Goal: Information Seeking & Learning: Learn about a topic

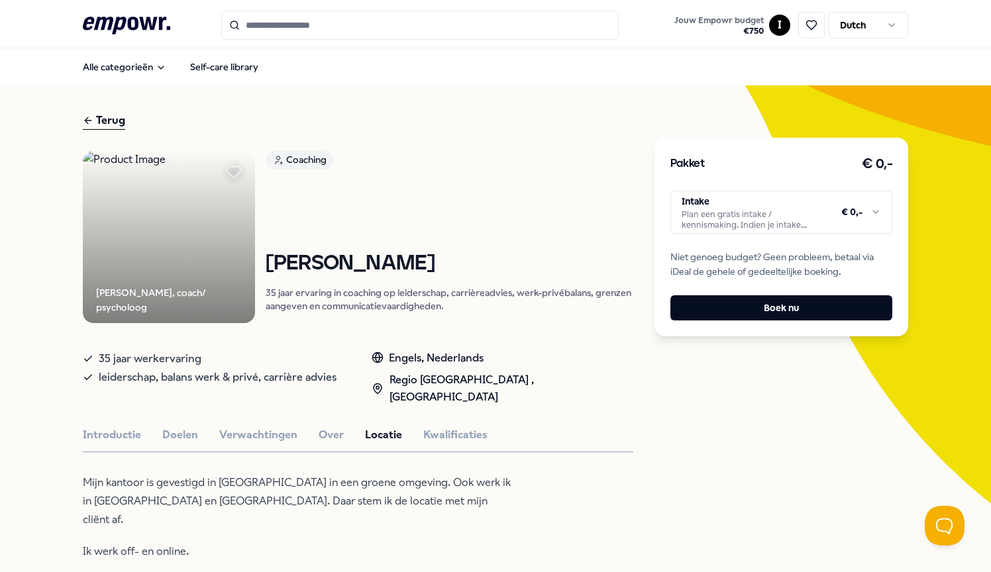
scroll to position [342, 0]
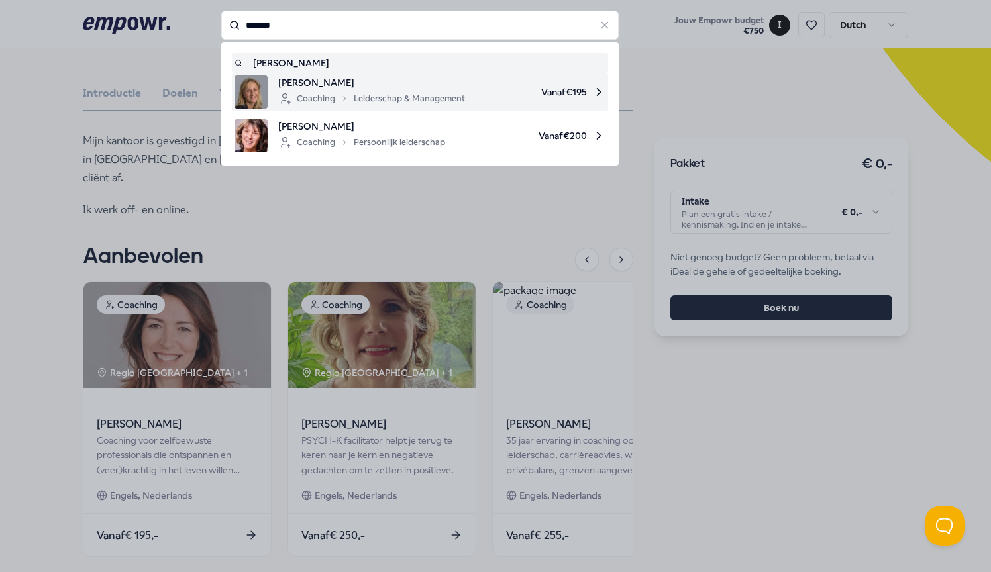
click at [342, 88] on span "[PERSON_NAME]" at bounding box center [371, 82] width 187 height 15
type input "*******"
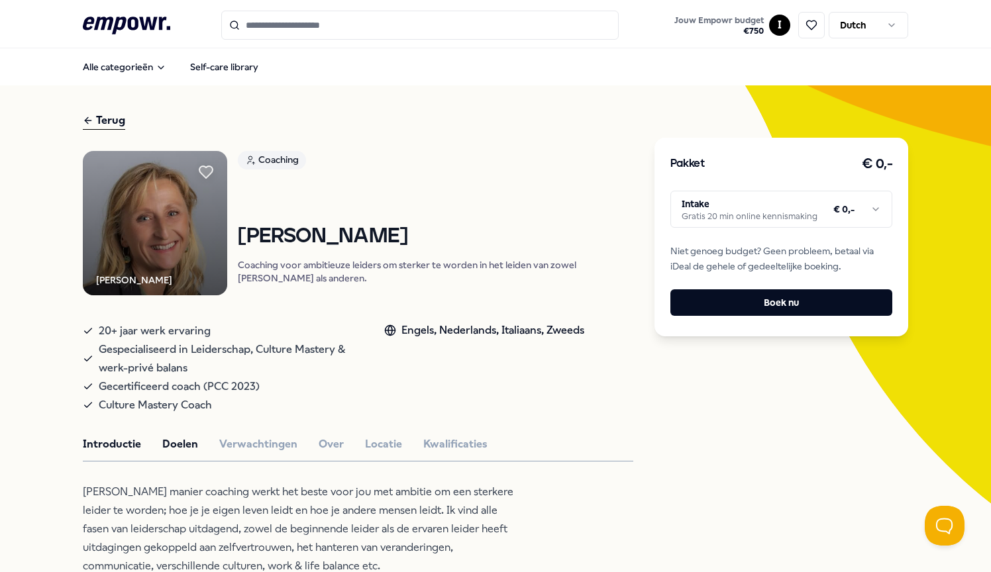
click at [178, 453] on button "Doelen" at bounding box center [180, 444] width 36 height 17
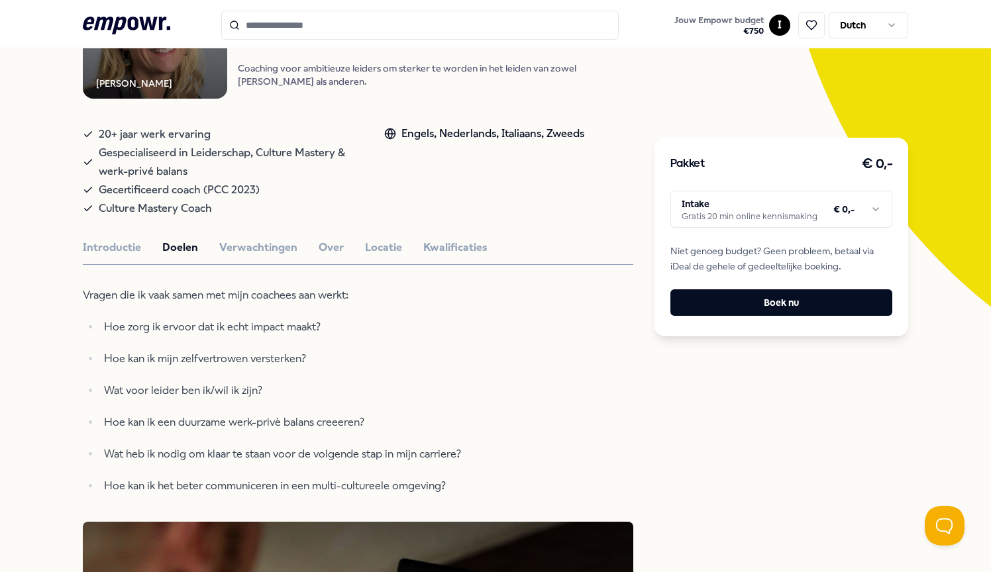
scroll to position [206, 0]
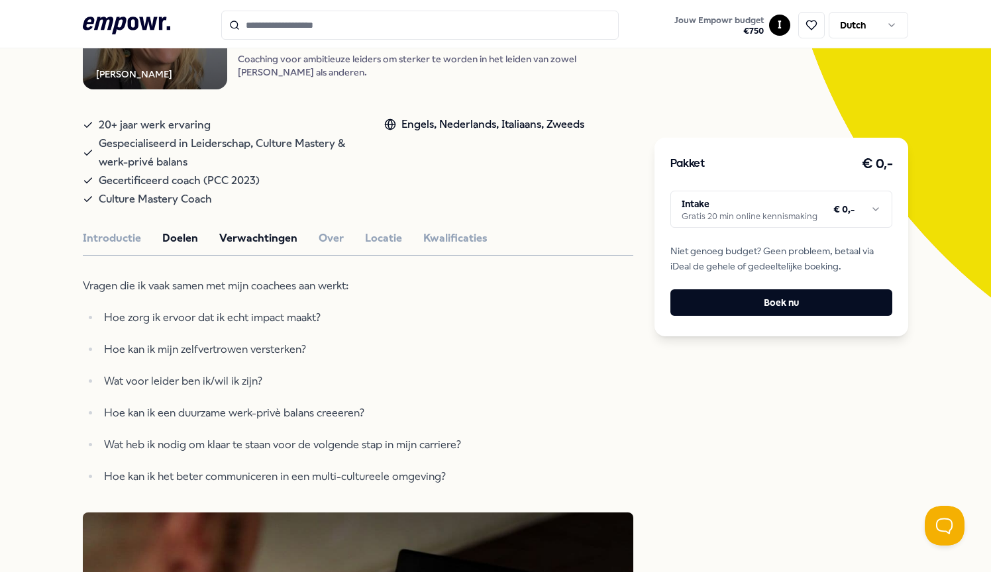
click at [261, 247] on button "Verwachtingen" at bounding box center [258, 238] width 78 height 17
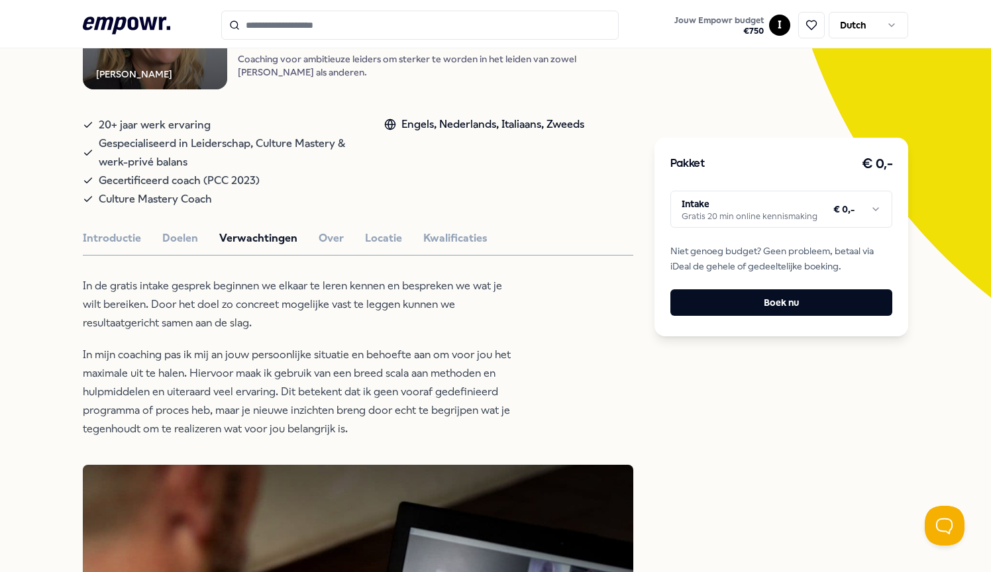
click at [336, 247] on button "Over" at bounding box center [331, 238] width 25 height 17
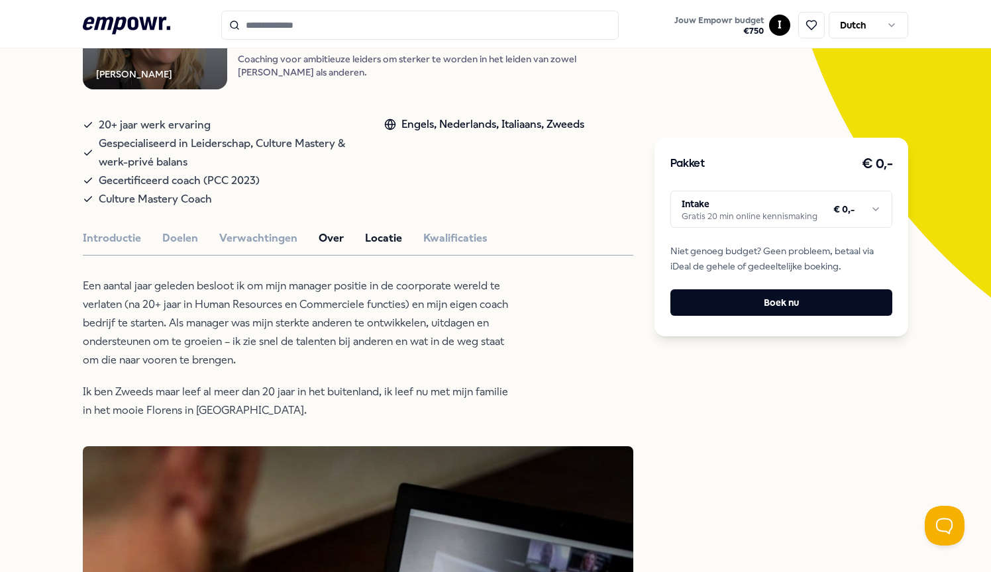
click at [377, 247] on button "Locatie" at bounding box center [383, 238] width 37 height 17
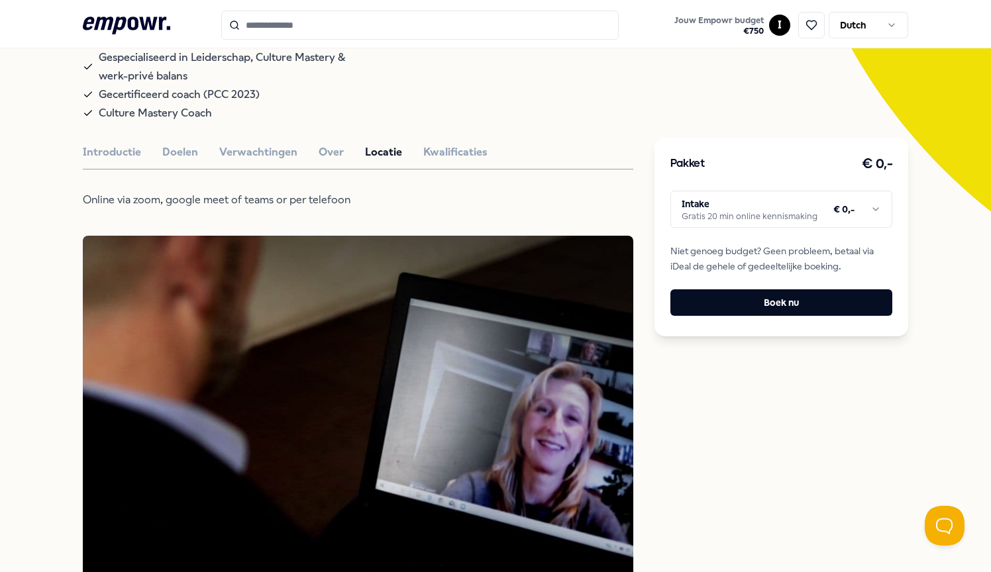
scroll to position [301, 0]
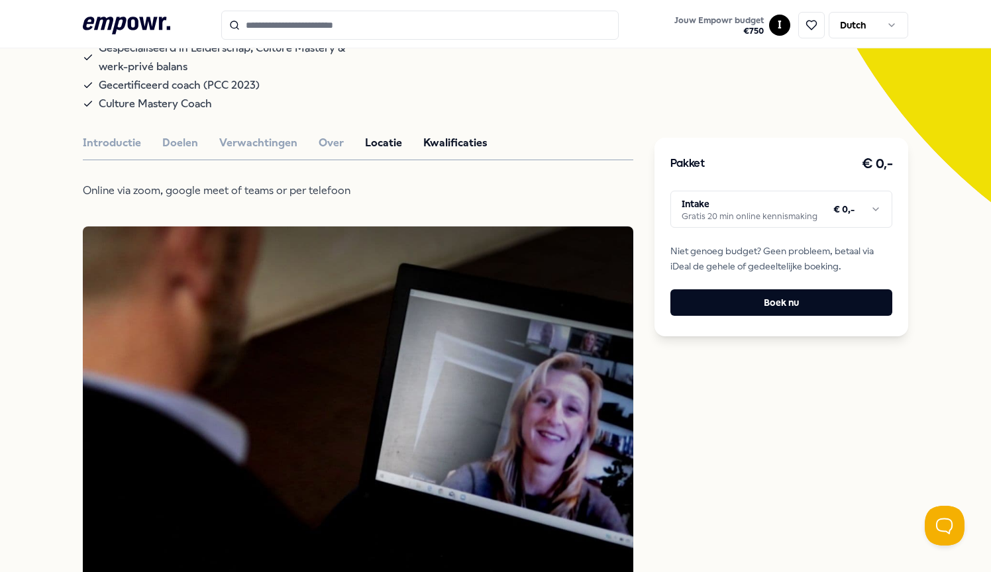
click at [446, 152] on button "Kwalificaties" at bounding box center [455, 142] width 64 height 17
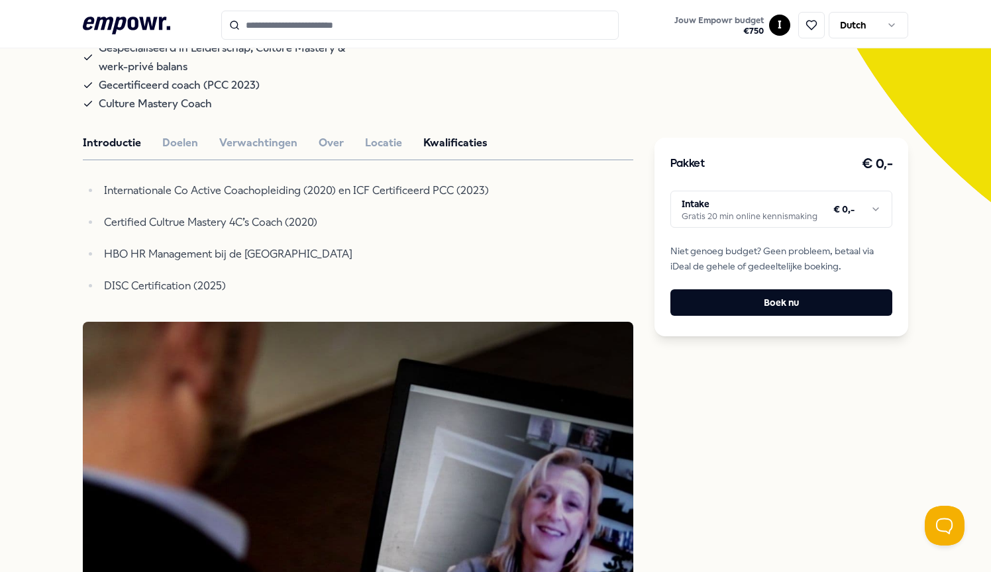
click at [121, 152] on button "Introductie" at bounding box center [112, 142] width 58 height 17
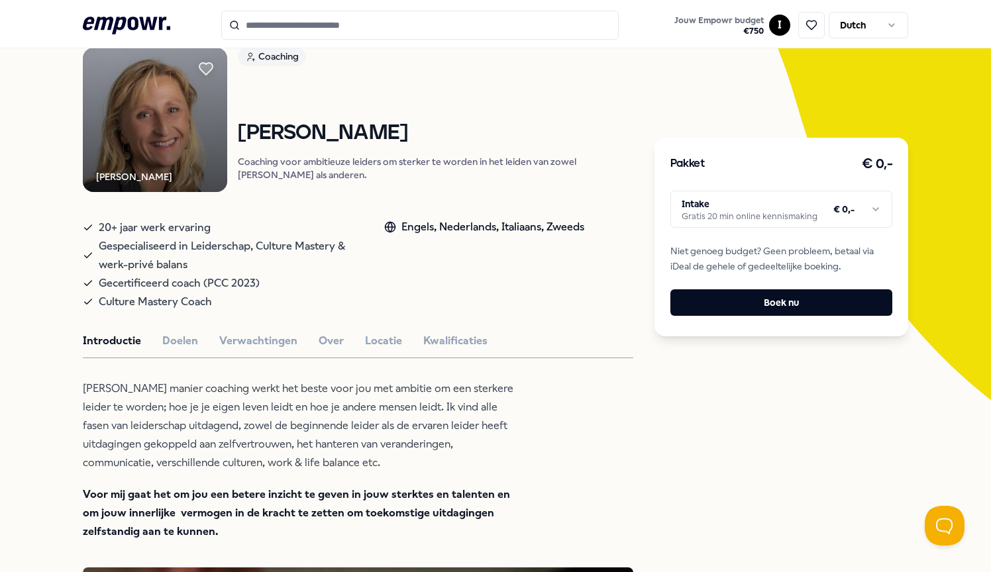
scroll to position [0, 0]
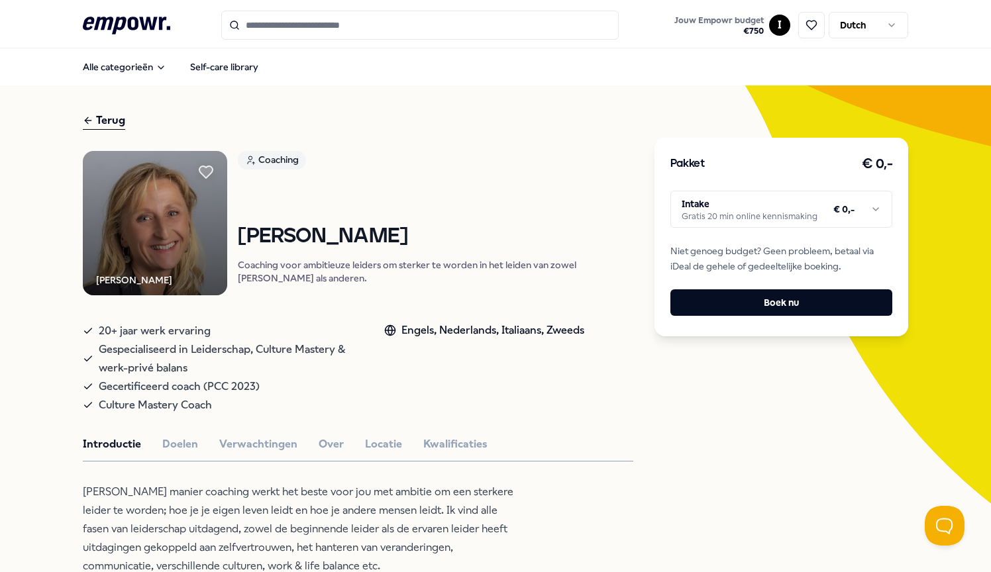
click at [813, 202] on html ".empowr-logo_svg__cls-1{fill:#03032f} Jouw Empowr budget € 750 I Dutch Alle cat…" at bounding box center [495, 286] width 991 height 572
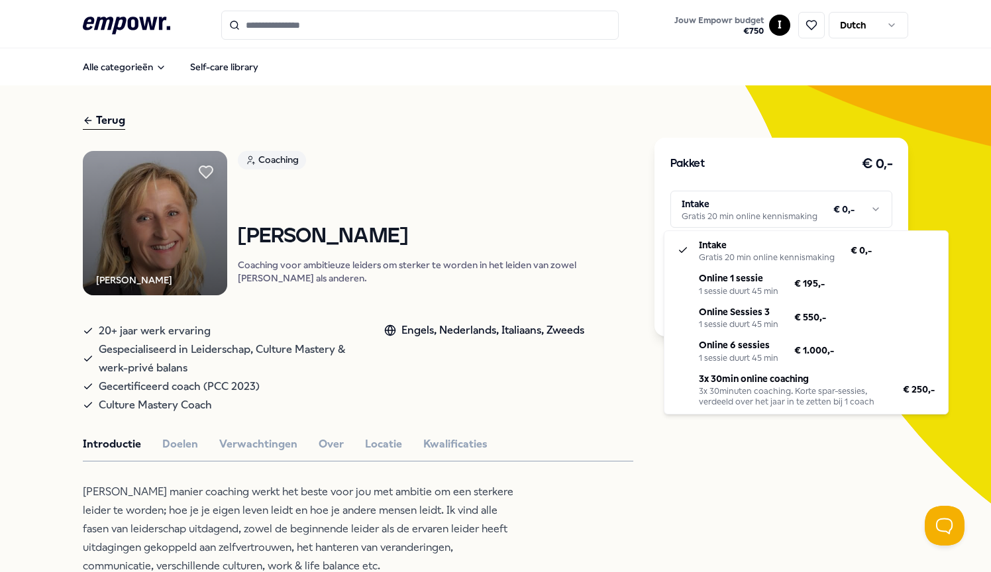
click at [526, 188] on html ".empowr-logo_svg__cls-1{fill:#03032f} Jouw Empowr budget € 750 I Dutch Alle cat…" at bounding box center [495, 286] width 991 height 572
